Goal: Task Accomplishment & Management: Manage account settings

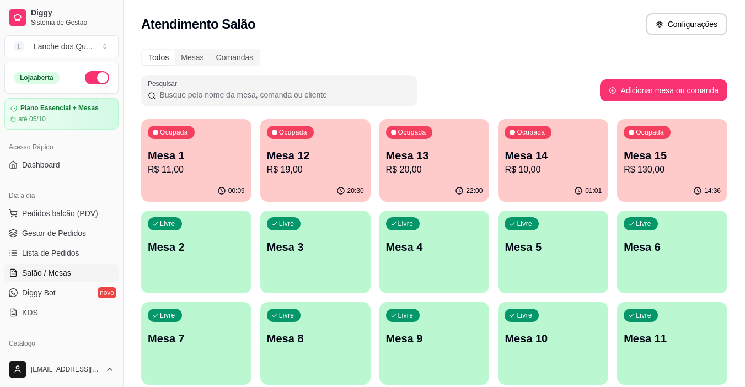
click at [183, 162] on p "Mesa 1" at bounding box center [196, 155] width 97 height 15
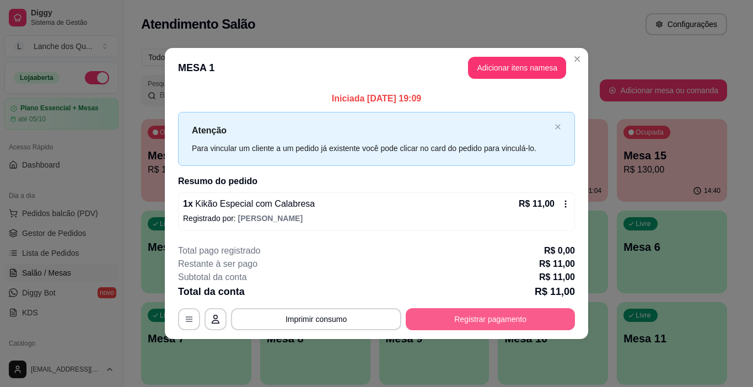
click at [482, 321] on button "Registrar pagamento" at bounding box center [490, 319] width 169 height 22
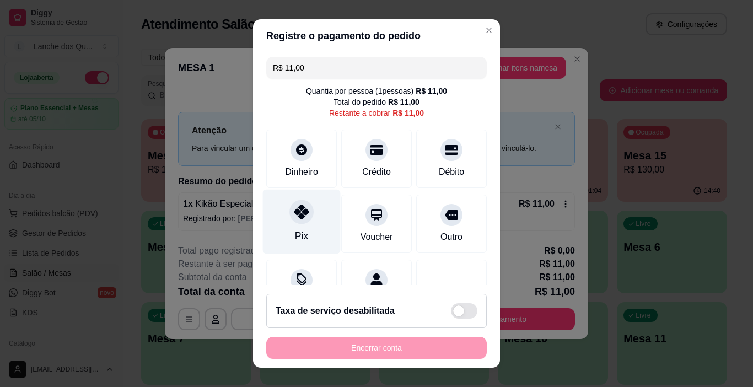
click at [286, 203] on div "Pix" at bounding box center [302, 222] width 78 height 65
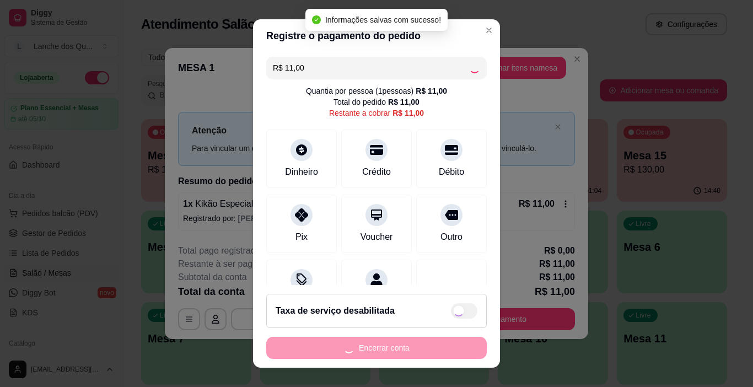
type input "R$ 0,00"
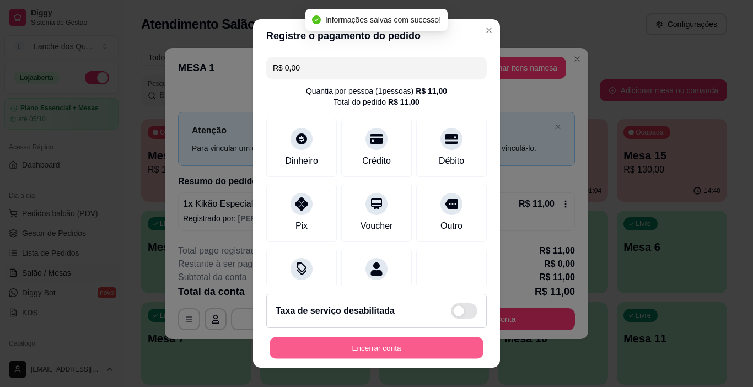
click at [420, 342] on button "Encerrar conta" at bounding box center [377, 348] width 214 height 22
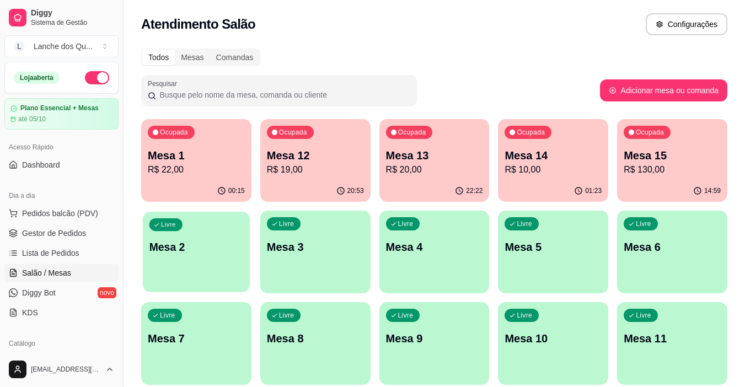
click at [189, 255] on div "Livre Mesa 2" at bounding box center [196, 245] width 107 height 67
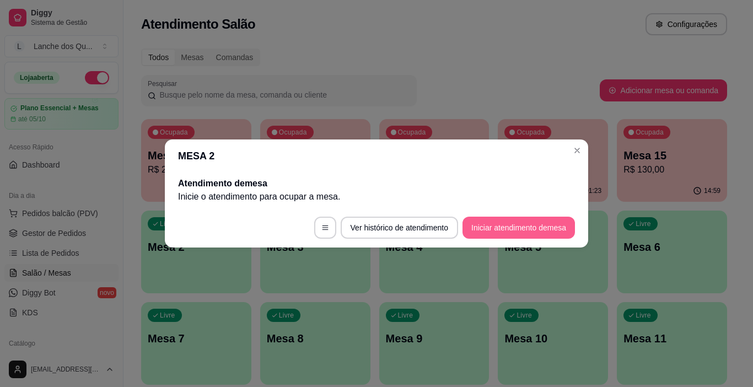
click at [524, 227] on button "Iniciar atendimento de mesa" at bounding box center [519, 228] width 112 height 22
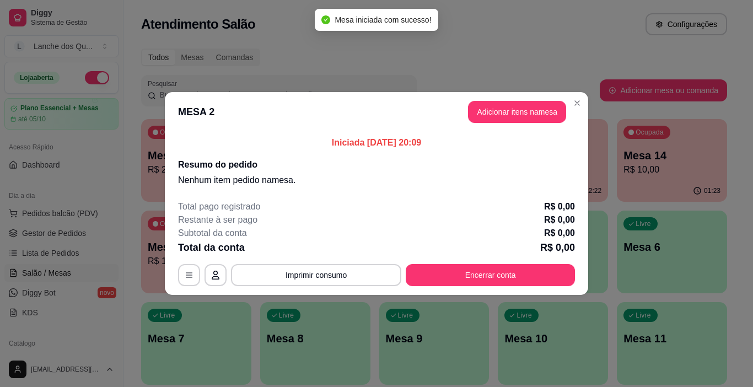
click at [515, 115] on button "Adicionar itens na mesa" at bounding box center [517, 112] width 98 height 22
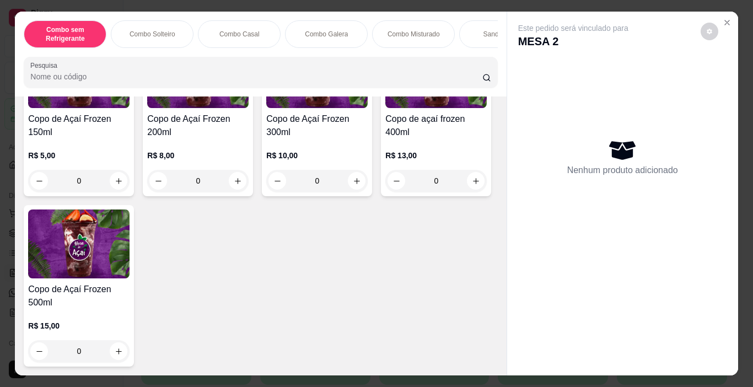
scroll to position [3419, 0]
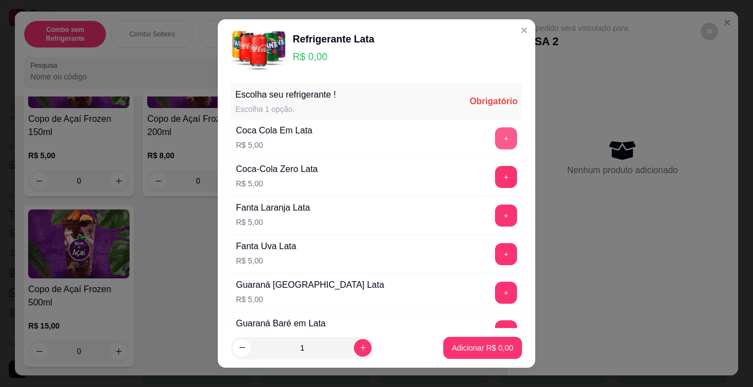
click at [495, 136] on button "+" at bounding box center [506, 138] width 22 height 22
click at [495, 213] on button "+" at bounding box center [506, 216] width 22 height 22
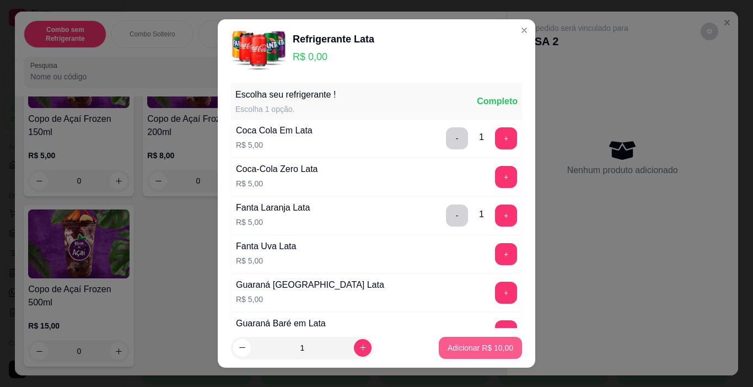
click at [468, 351] on p "Adicionar R$ 10,00" at bounding box center [481, 347] width 66 height 11
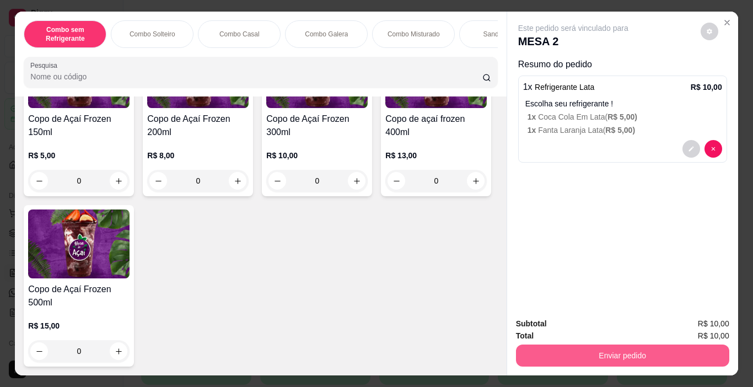
click at [610, 349] on button "Enviar pedido" at bounding box center [622, 356] width 213 height 22
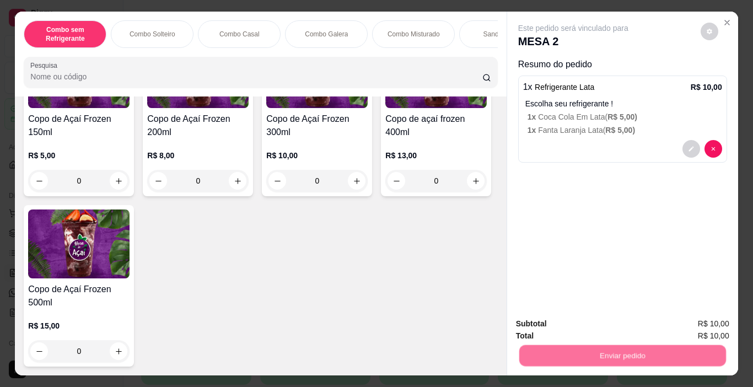
click at [617, 320] on button "Registrar cliente" at bounding box center [627, 324] width 73 height 21
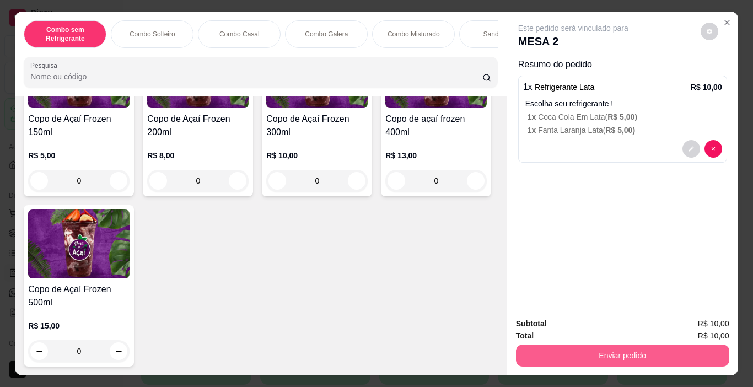
click at [585, 345] on button "Enviar pedido" at bounding box center [622, 356] width 213 height 22
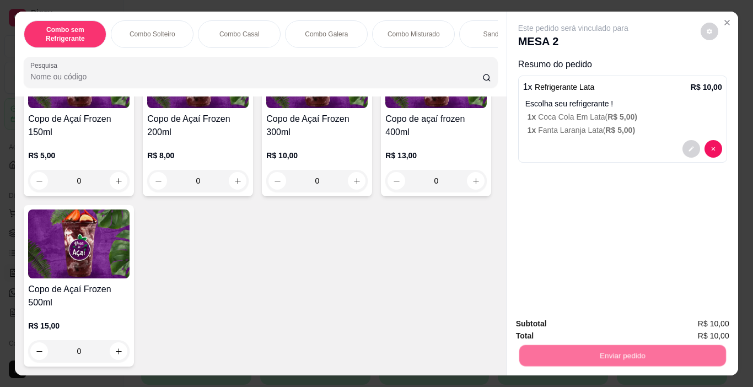
click at [676, 317] on button "Enviar pedido" at bounding box center [700, 324] width 62 height 21
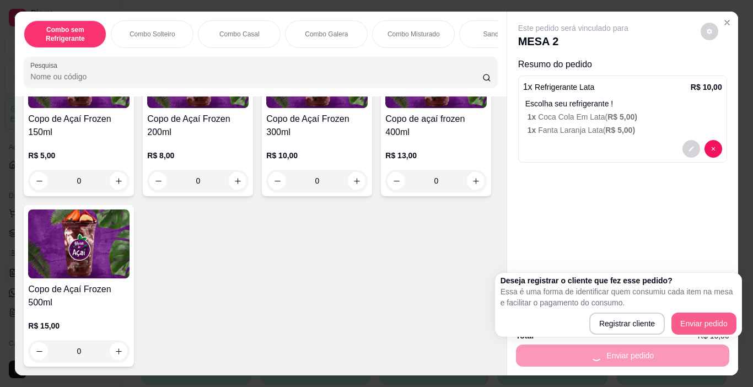
click at [688, 321] on div "Subtotal R$ 10,00" at bounding box center [622, 324] width 213 height 12
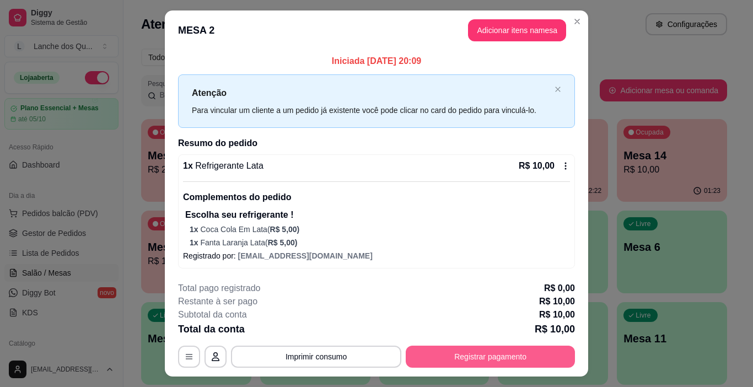
click at [503, 365] on button "Registrar pagamento" at bounding box center [490, 357] width 169 height 22
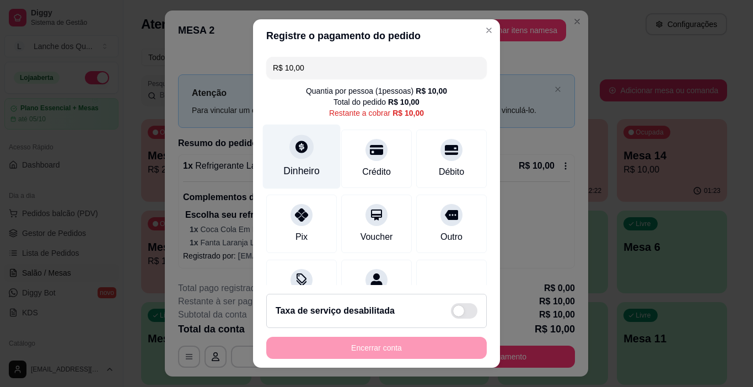
click at [294, 140] on icon at bounding box center [301, 147] width 14 height 14
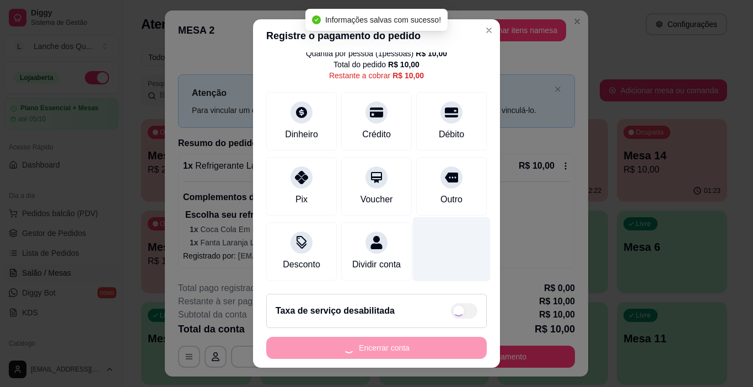
type input "R$ 0,00"
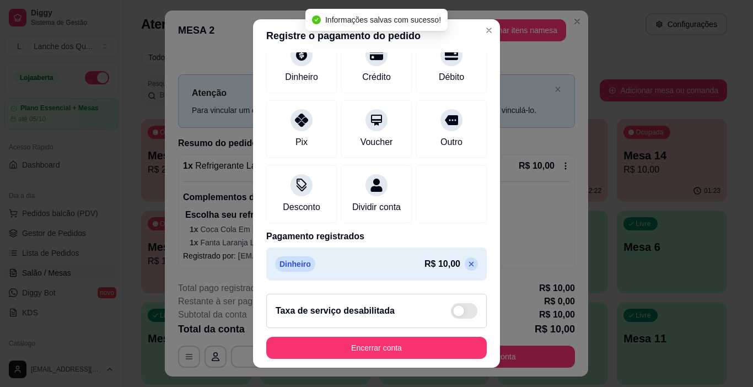
scroll to position [16, 0]
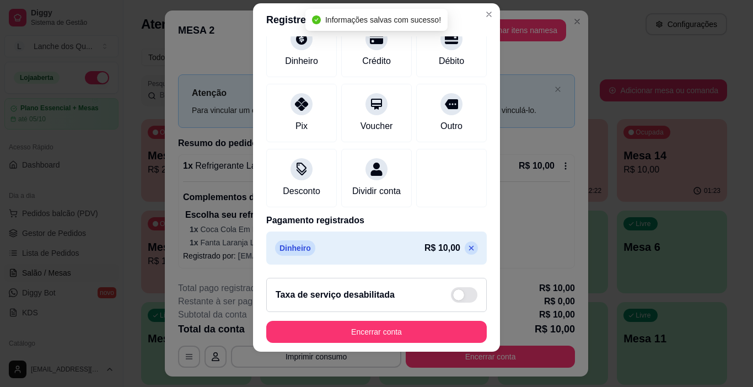
click at [425, 338] on button "Encerrar conta" at bounding box center [376, 332] width 221 height 22
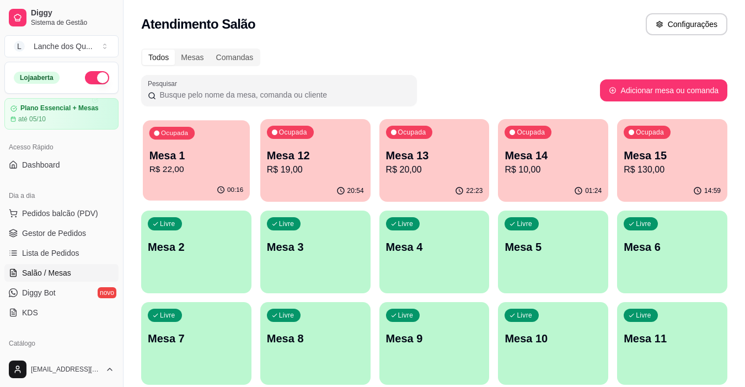
click at [162, 165] on p "R$ 22,00" at bounding box center [196, 169] width 94 height 13
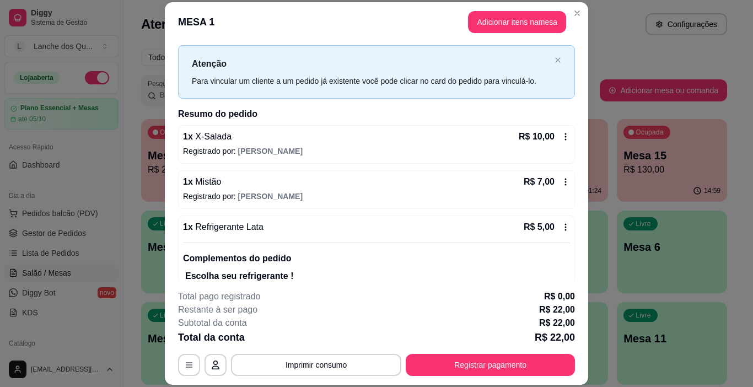
scroll to position [0, 0]
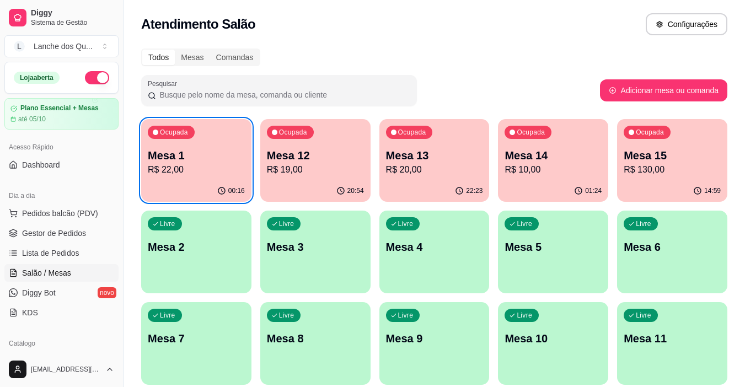
click at [212, 244] on p "Mesa 2" at bounding box center [196, 246] width 97 height 15
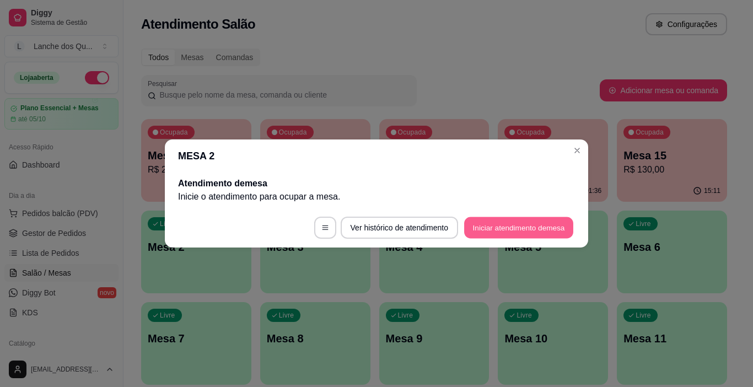
click at [499, 224] on button "Iniciar atendimento de mesa" at bounding box center [518, 228] width 109 height 22
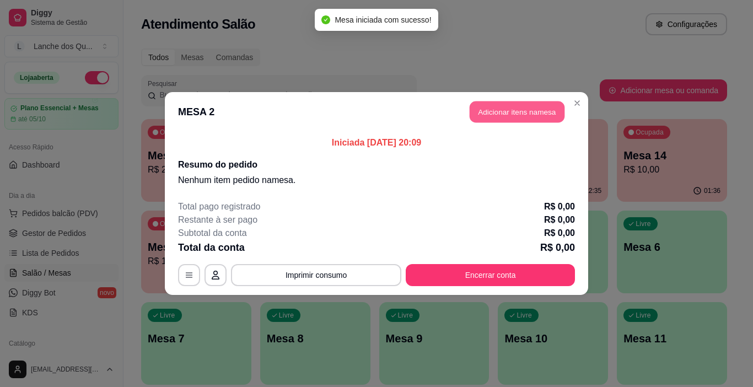
click at [508, 112] on button "Adicionar itens na mesa" at bounding box center [517, 112] width 95 height 22
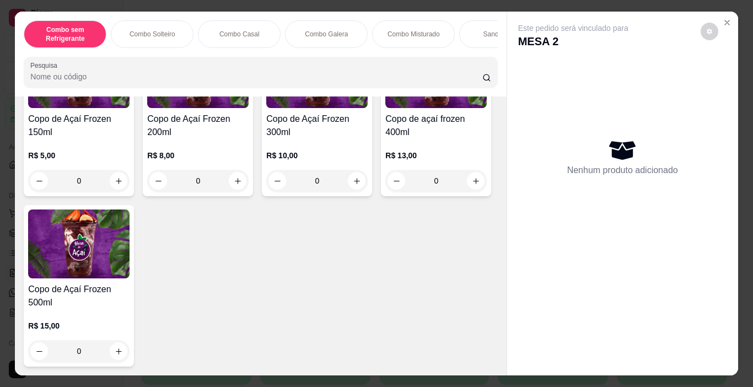
scroll to position [3419, 0]
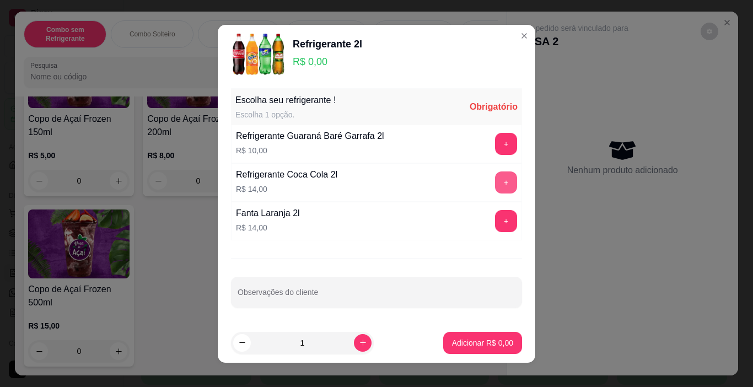
click at [495, 176] on button "+" at bounding box center [506, 183] width 22 height 22
click at [487, 345] on p "Adicionar R$ 14,00" at bounding box center [481, 342] width 64 height 10
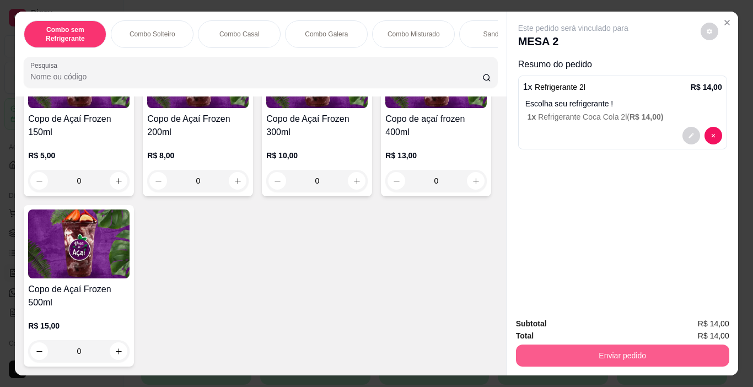
click at [616, 353] on button "Enviar pedido" at bounding box center [622, 356] width 213 height 22
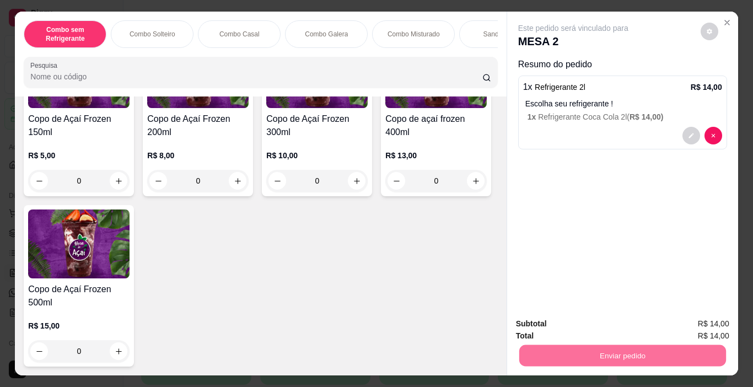
click at [691, 325] on button "Enviar pedido" at bounding box center [701, 324] width 61 height 20
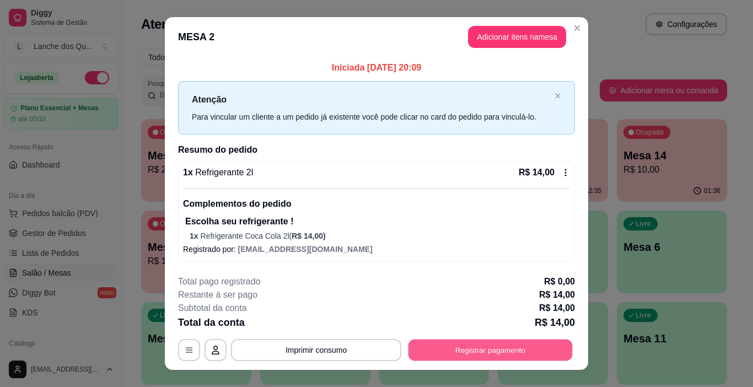
click at [456, 349] on button "Registrar pagamento" at bounding box center [491, 351] width 164 height 22
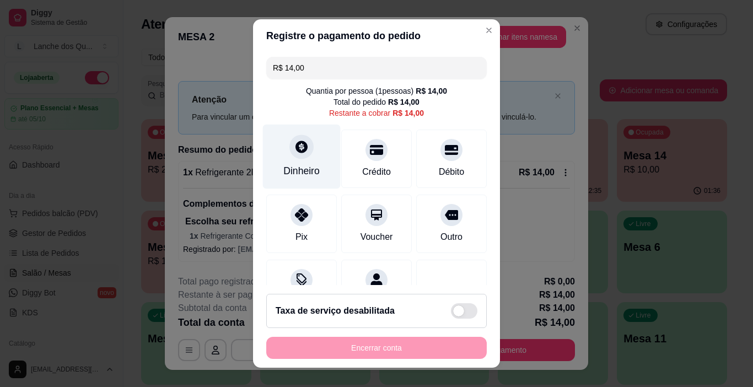
click at [292, 160] on div "Dinheiro" at bounding box center [302, 157] width 78 height 65
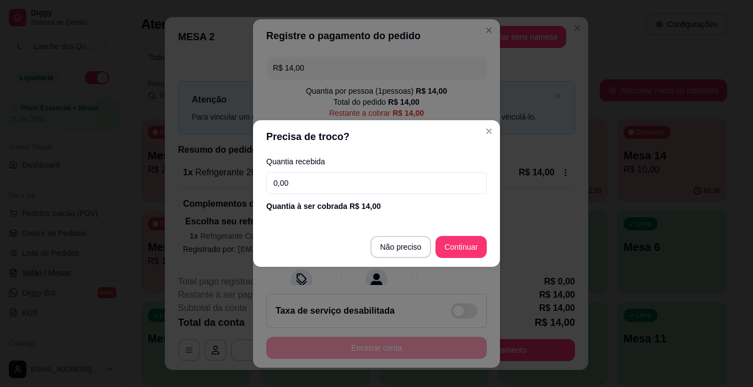
drag, startPoint x: 297, startPoint y: 181, endPoint x: 307, endPoint y: 184, distance: 10.8
click at [297, 183] on input "0,00" at bounding box center [376, 183] width 221 height 22
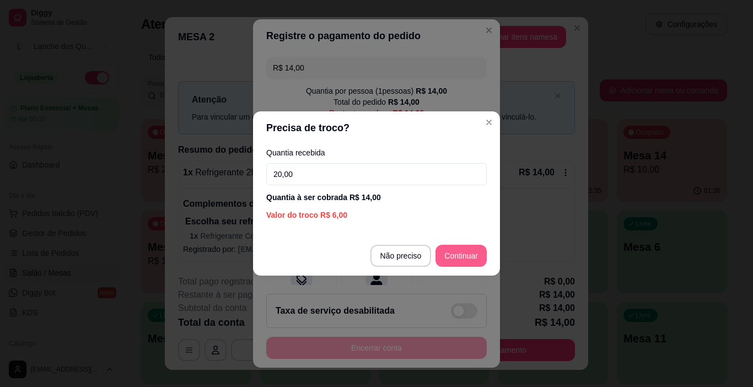
type input "20,00"
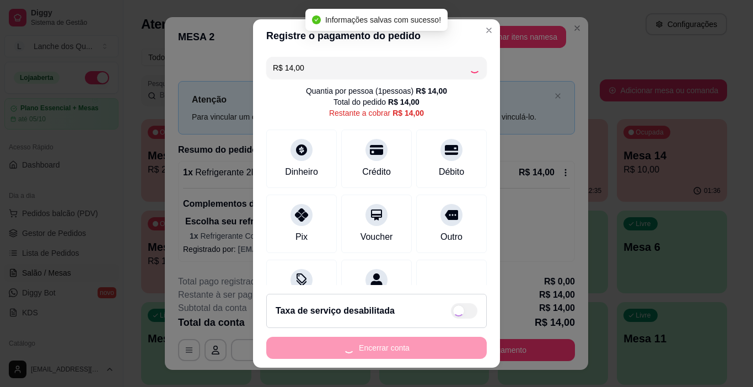
type input "R$ 0,00"
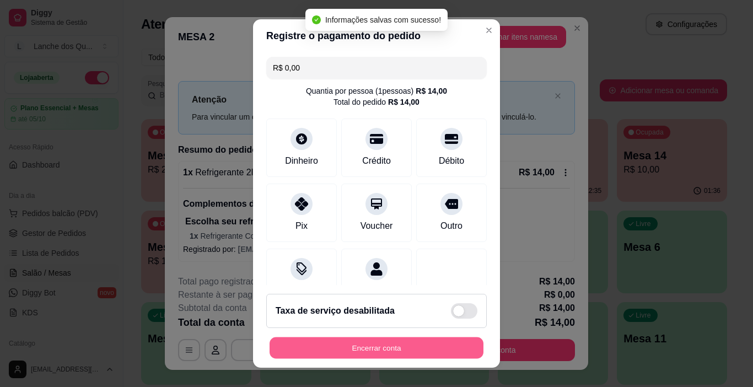
click at [375, 346] on button "Encerrar conta" at bounding box center [377, 348] width 214 height 22
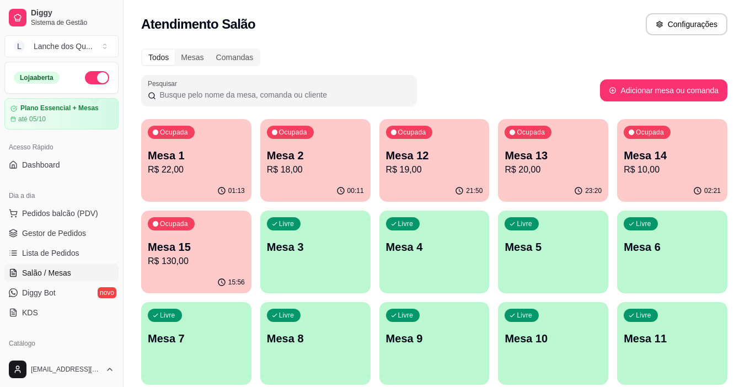
click at [319, 160] on p "Mesa 2" at bounding box center [315, 155] width 97 height 15
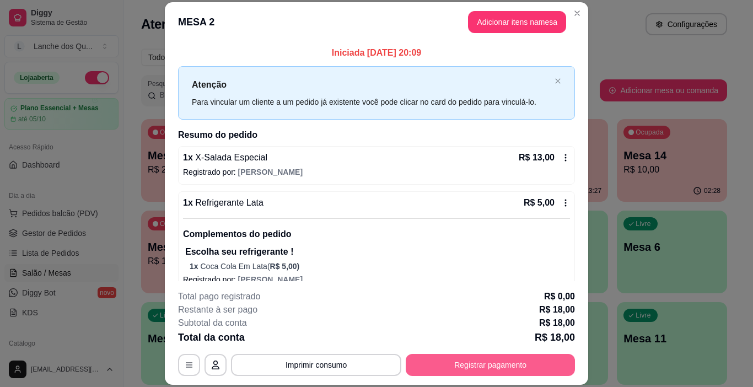
click at [481, 366] on button "Registrar pagamento" at bounding box center [490, 365] width 169 height 22
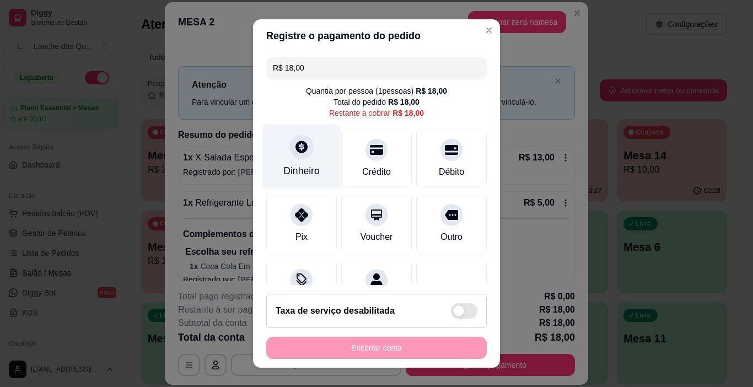
drag, startPoint x: 294, startPoint y: 174, endPoint x: 291, endPoint y: 168, distance: 6.4
click at [291, 168] on div "Dinheiro" at bounding box center [301, 171] width 36 height 14
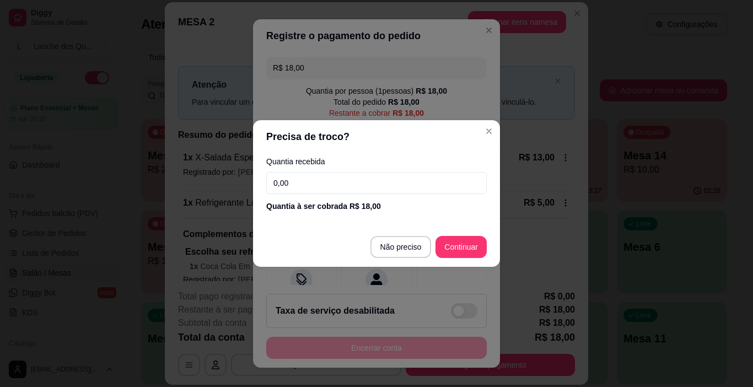
click at [290, 186] on input "0,00" at bounding box center [376, 183] width 221 height 22
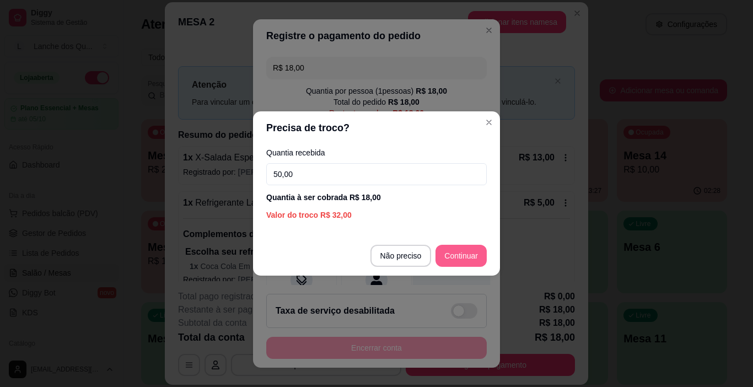
type input "50,00"
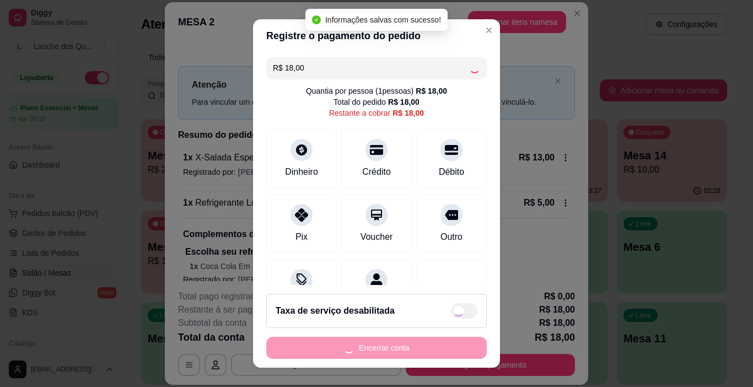
type input "R$ 0,00"
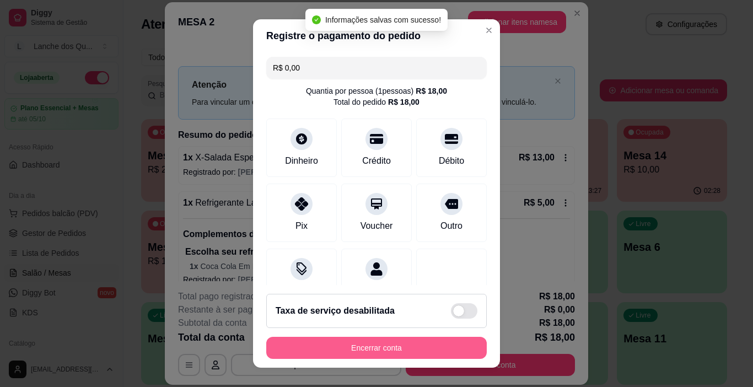
click at [361, 348] on button "Encerrar conta" at bounding box center [376, 348] width 221 height 22
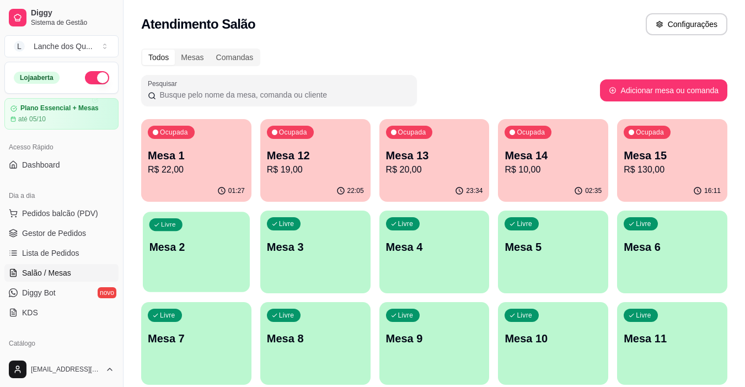
click at [178, 262] on div "Livre Mesa 2" at bounding box center [196, 245] width 107 height 67
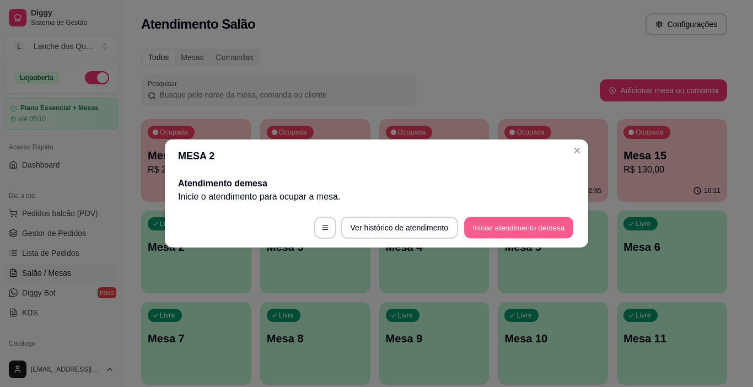
click at [507, 227] on button "Iniciar atendimento de mesa" at bounding box center [518, 228] width 109 height 22
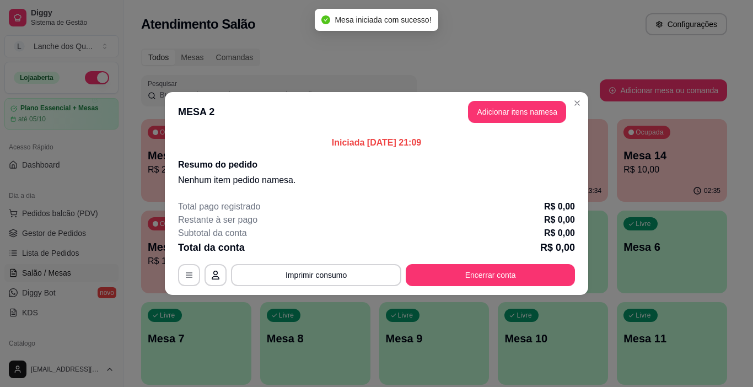
click at [533, 100] on header "MESA 2 Adicionar itens na mesa" at bounding box center [377, 112] width 424 height 40
click at [531, 106] on button "Adicionar itens na mesa" at bounding box center [517, 112] width 98 height 22
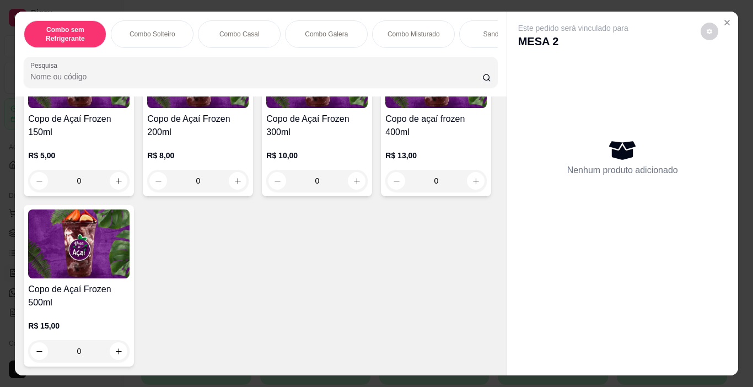
scroll to position [2918, 0]
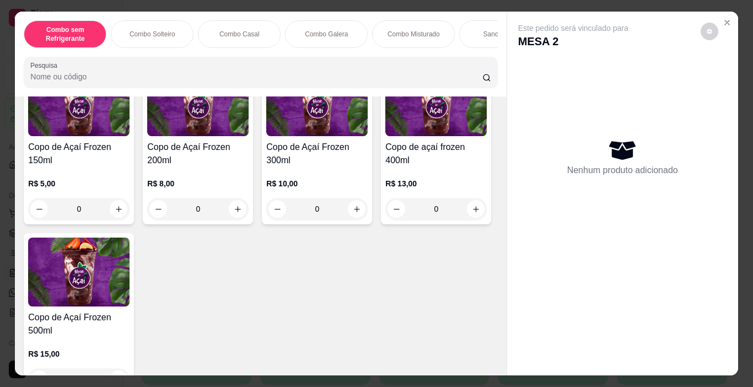
type input "1"
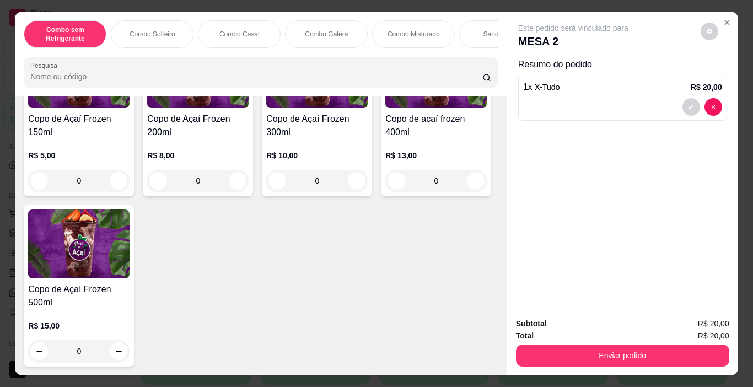
scroll to position [3524, 0]
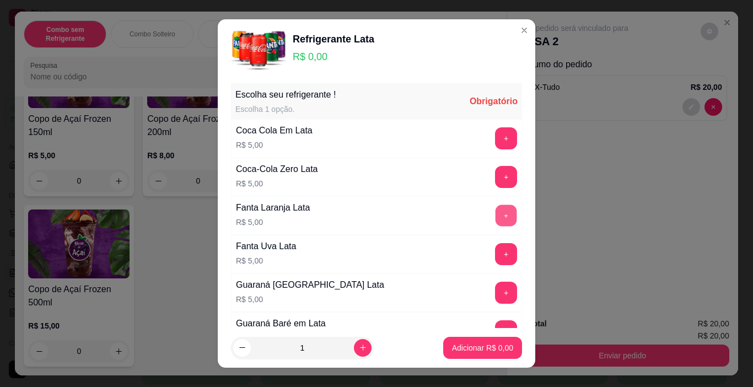
click at [496, 221] on button "+" at bounding box center [507, 216] width 22 height 22
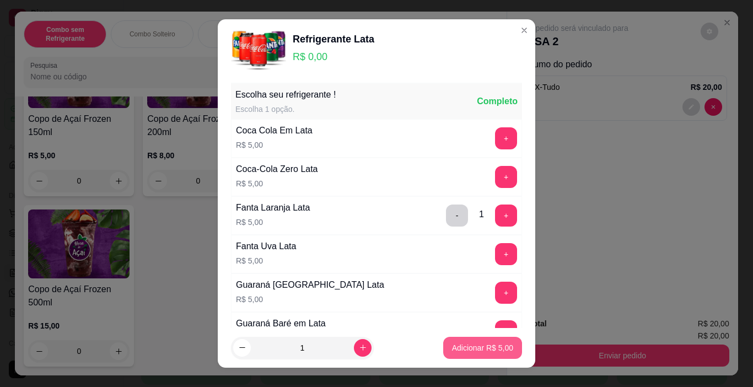
click at [495, 343] on p "Adicionar R$ 5,00" at bounding box center [482, 347] width 61 height 11
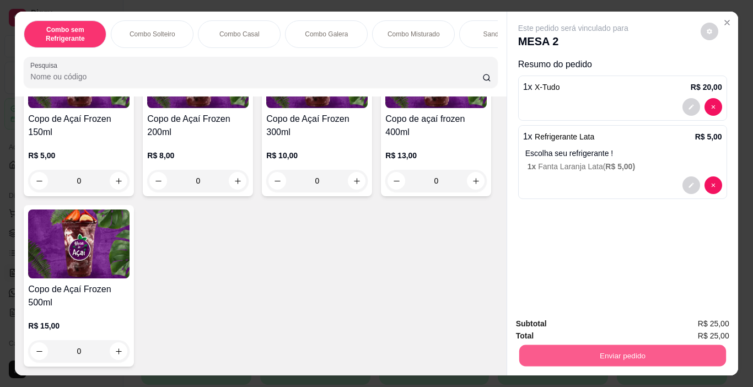
click at [591, 351] on button "Enviar pedido" at bounding box center [622, 356] width 207 height 22
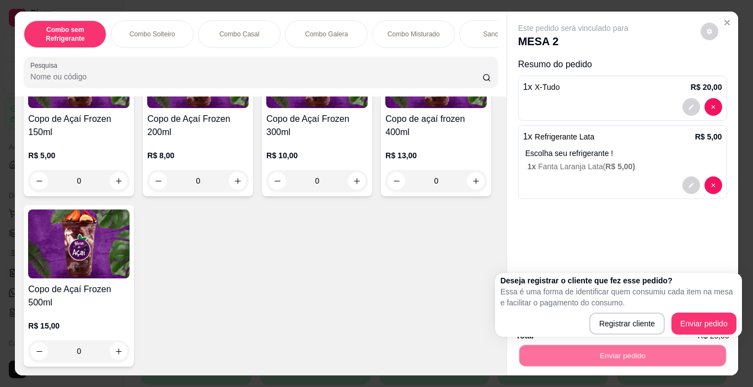
click at [590, 323] on div "Registrar cliente Enviar pedido" at bounding box center [619, 324] width 236 height 22
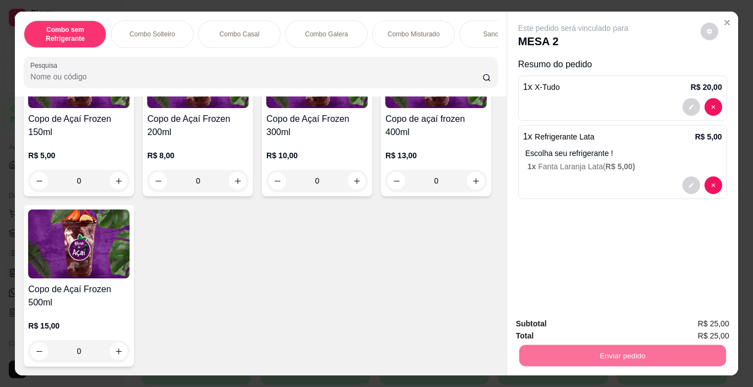
click at [604, 323] on button "Registrar cliente" at bounding box center [627, 324] width 71 height 20
click at [623, 353] on button "Enviar pedido" at bounding box center [622, 356] width 207 height 22
click at [704, 323] on button "Enviar pedido" at bounding box center [700, 324] width 62 height 21
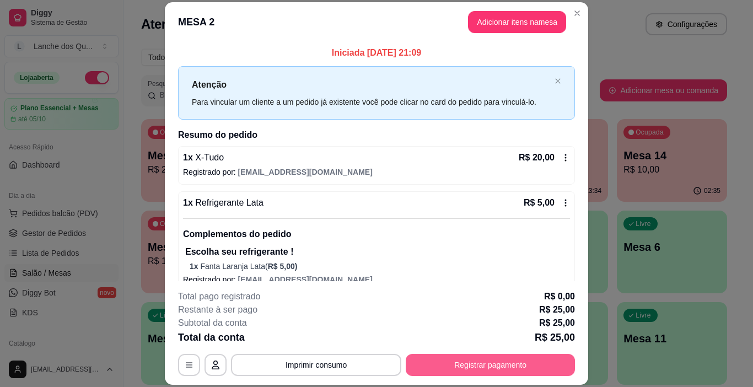
click at [485, 369] on button "Registrar pagamento" at bounding box center [490, 365] width 169 height 22
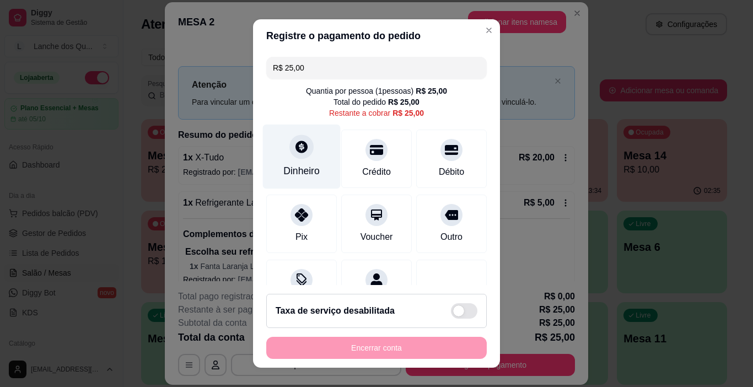
click at [280, 154] on div "Dinheiro" at bounding box center [302, 157] width 78 height 65
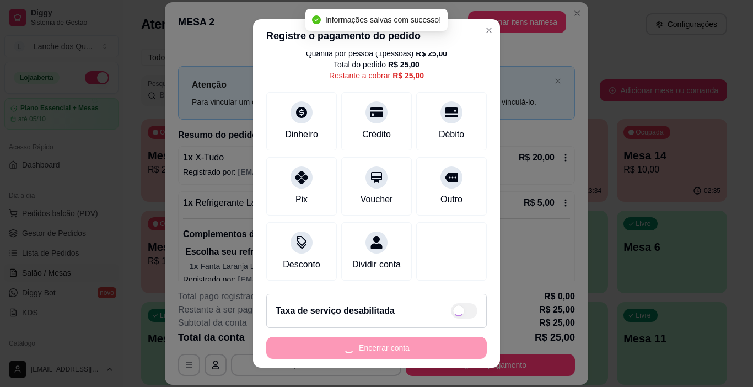
type input "R$ 0,00"
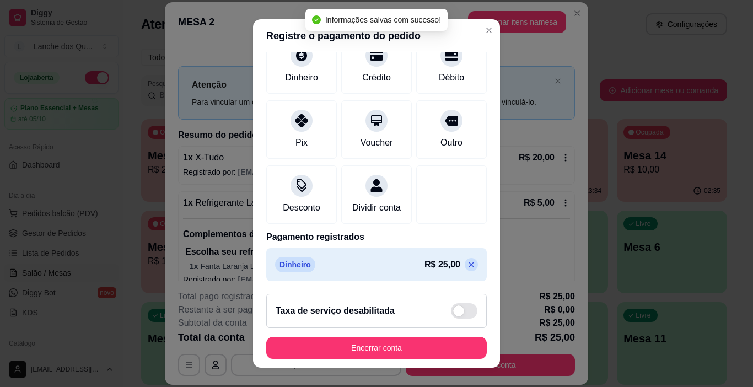
scroll to position [97, 0]
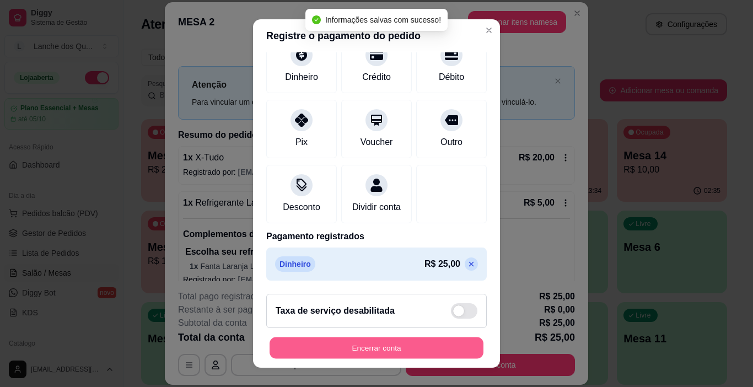
click at [443, 355] on button "Encerrar conta" at bounding box center [377, 348] width 214 height 22
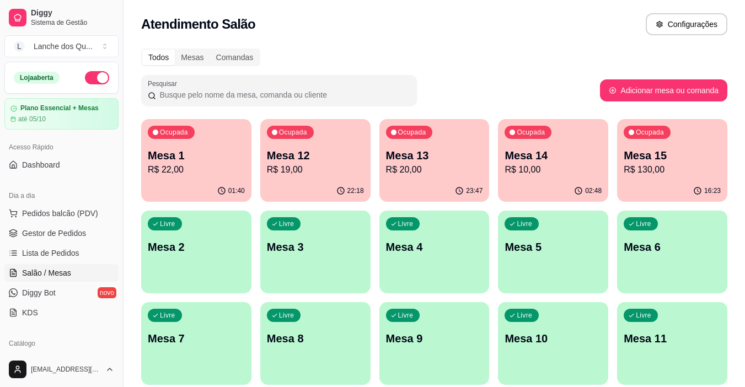
click at [199, 169] on p "R$ 22,00" at bounding box center [196, 169] width 97 height 13
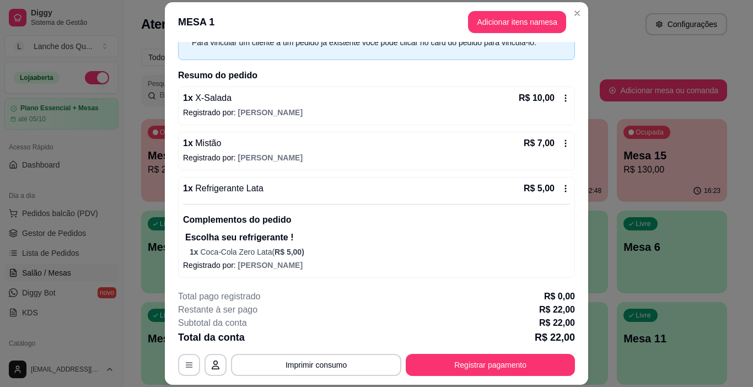
scroll to position [60, 0]
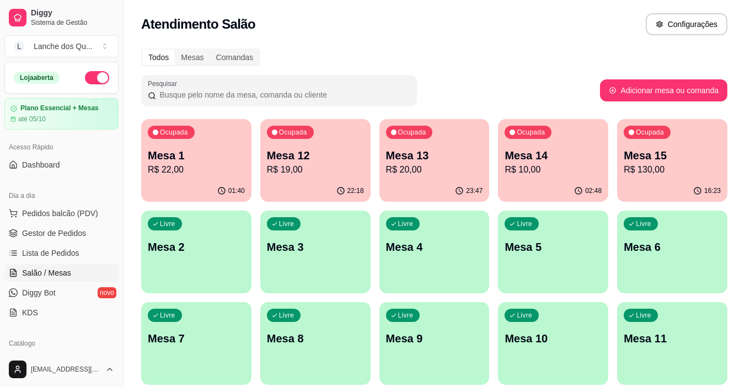
click at [284, 181] on div "22:18" at bounding box center [315, 191] width 110 height 22
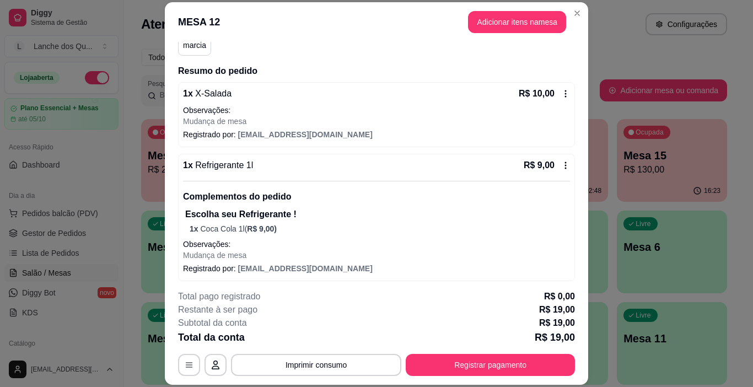
scroll to position [110, 0]
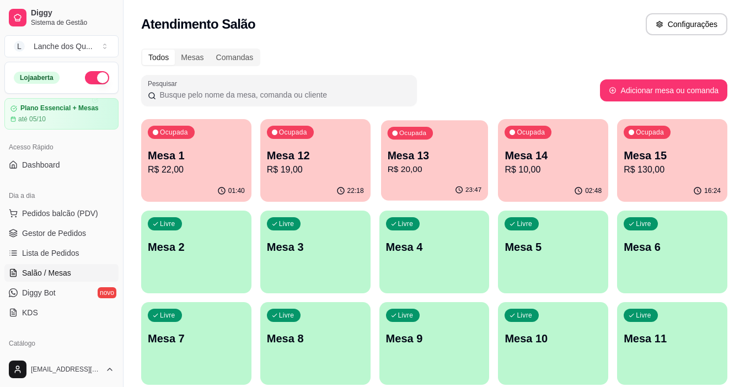
click at [452, 172] on p "R$ 20,00" at bounding box center [434, 169] width 94 height 13
click at [549, 164] on p "R$ 10,00" at bounding box center [553, 169] width 97 height 13
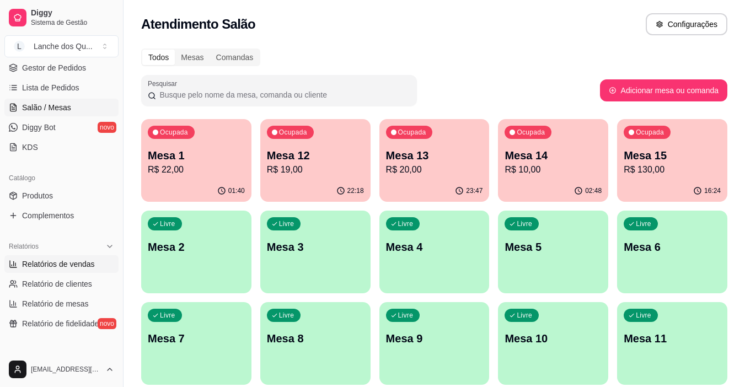
click at [63, 264] on span "Relatórios de vendas" at bounding box center [58, 264] width 73 height 11
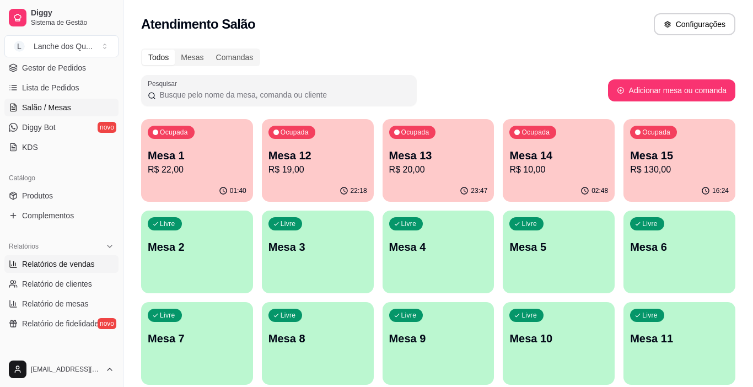
select select "ALL"
select select "0"
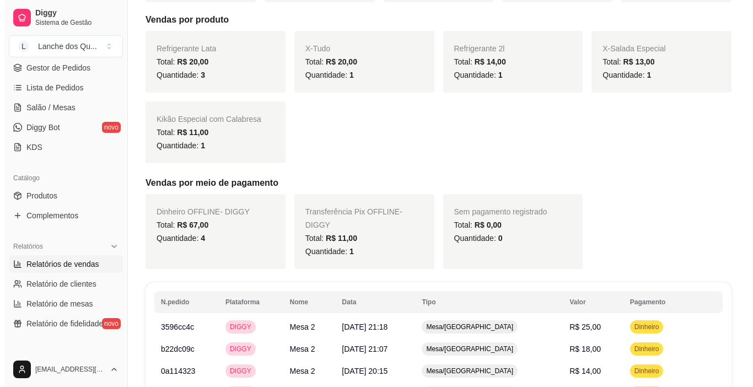
scroll to position [326, 0]
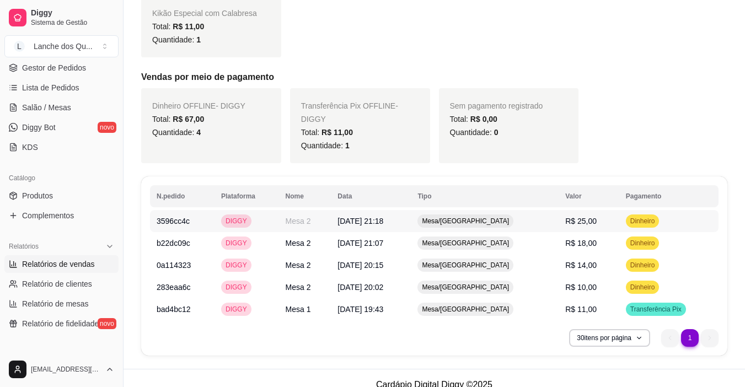
click at [589, 213] on td "R$ 25,00" at bounding box center [589, 221] width 61 height 22
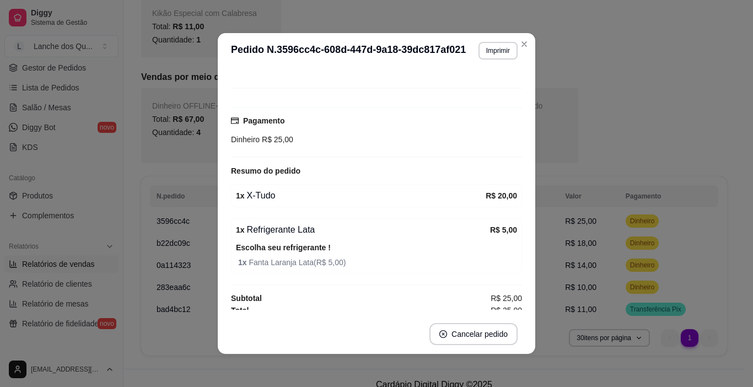
scroll to position [80, 0]
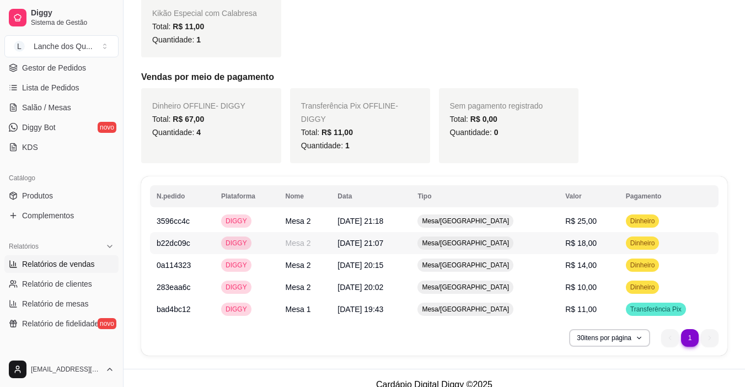
click at [609, 232] on td "R$ 18,00" at bounding box center [589, 243] width 61 height 22
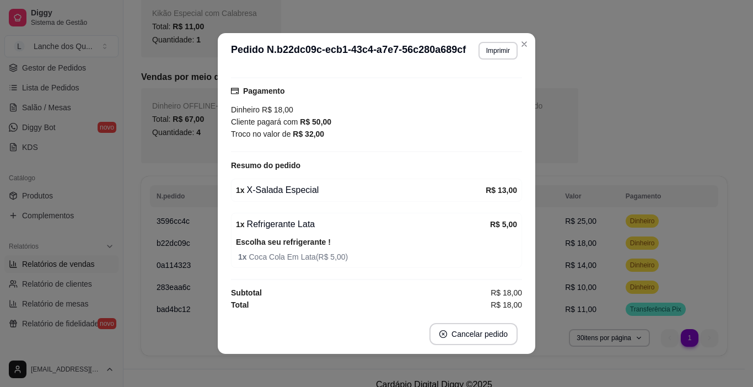
scroll to position [104, 0]
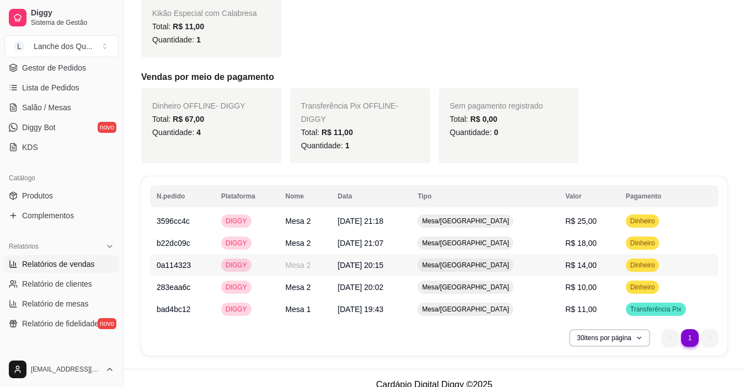
click at [600, 254] on td "R$ 14,00" at bounding box center [589, 265] width 61 height 22
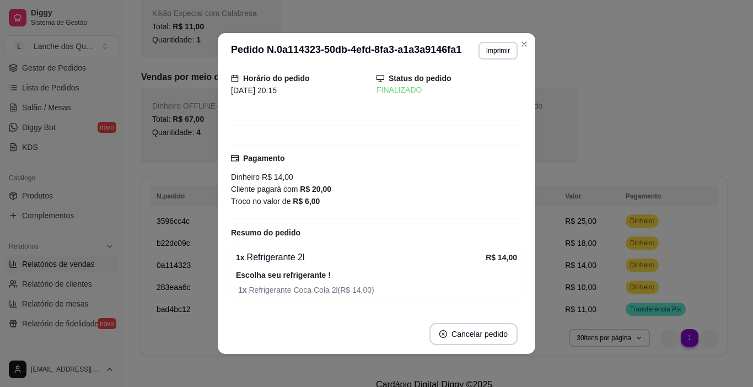
scroll to position [55, 0]
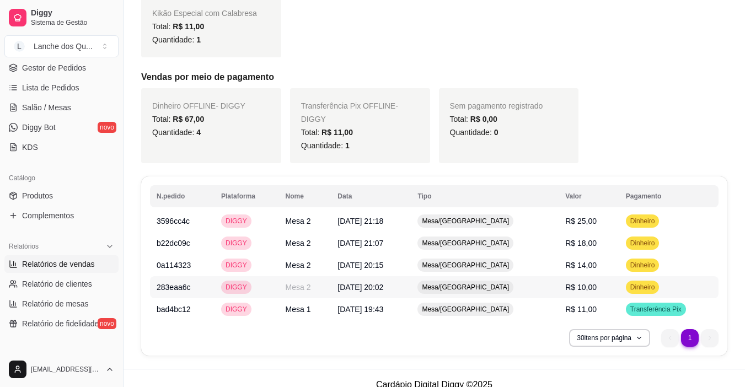
click at [645, 283] on span "Dinheiro" at bounding box center [642, 287] width 29 height 9
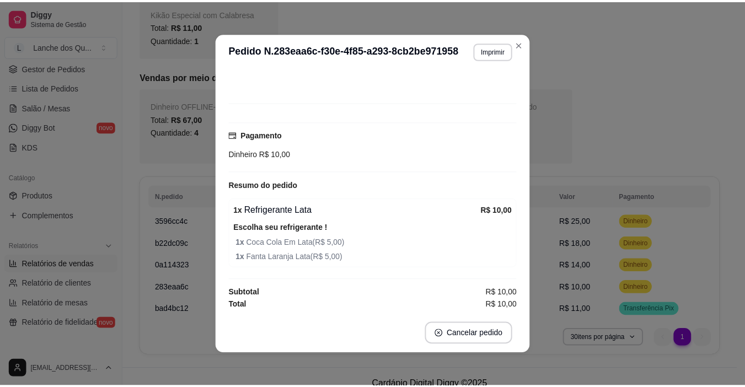
scroll to position [60, 0]
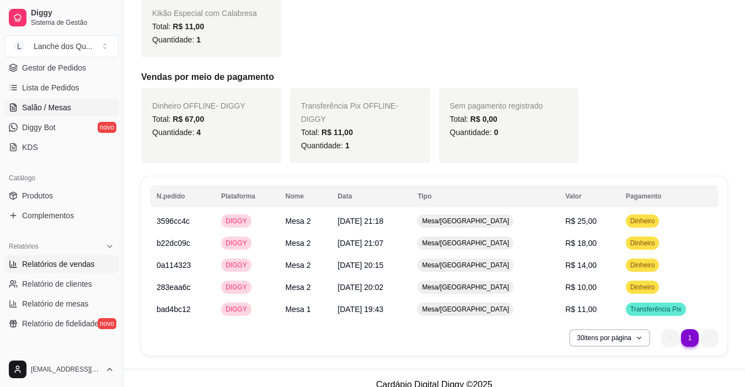
click at [51, 109] on span "Salão / Mesas" at bounding box center [46, 107] width 49 height 11
